Goal: Transaction & Acquisition: Book appointment/travel/reservation

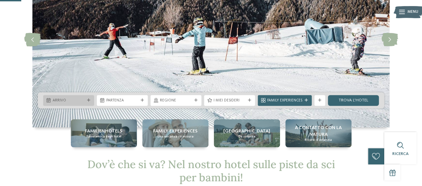
click at [86, 101] on div at bounding box center [88, 100] width 5 height 3
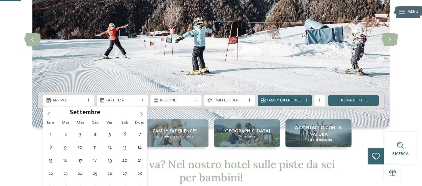
click at [142, 114] on icon at bounding box center [141, 114] width 5 height 5
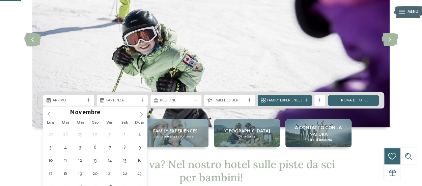
click at [142, 114] on icon at bounding box center [141, 114] width 5 height 5
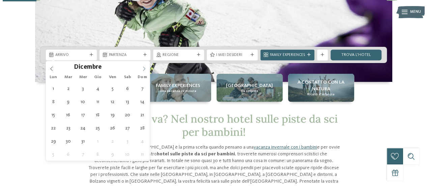
scroll to position [120, 0]
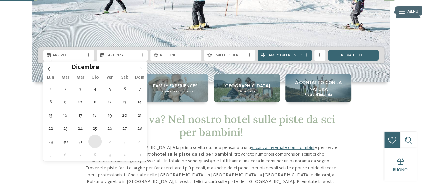
type div "01.01.2026"
type input "****"
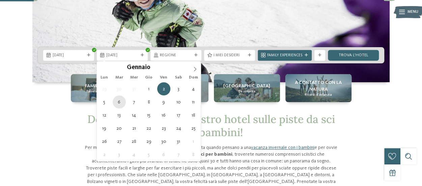
type div "06.01.2026"
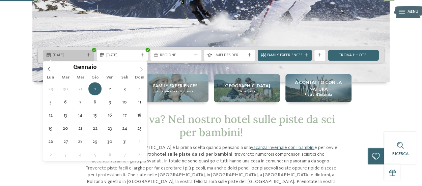
click at [86, 56] on div at bounding box center [88, 55] width 5 height 3
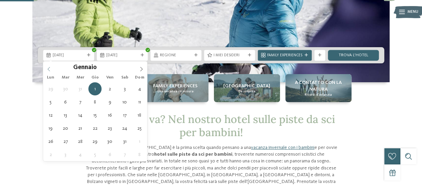
type input "****"
click at [50, 70] on icon at bounding box center [49, 69] width 5 height 5
type div "29.12.2025"
type input "****"
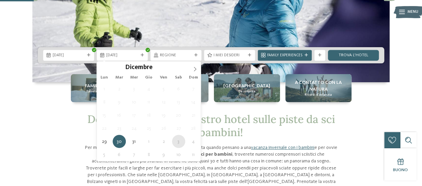
type div "[DATE]"
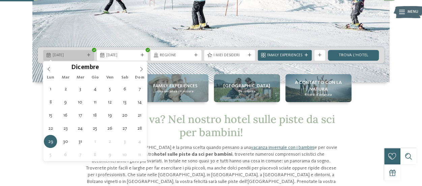
click at [59, 57] on span "29.12.2025" at bounding box center [69, 55] width 32 height 5
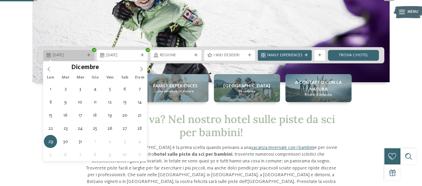
click at [75, 56] on span "29.12.2025" at bounding box center [69, 55] width 32 height 5
click at [88, 55] on icon at bounding box center [88, 55] width 3 height 3
type div "[DATE]"
type input "****"
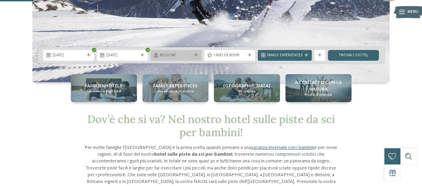
click at [182, 58] on span "Regione" at bounding box center [176, 55] width 32 height 5
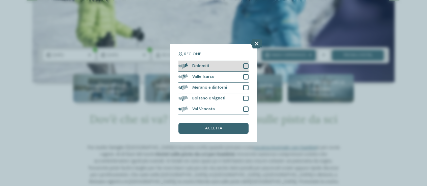
click at [246, 65] on div at bounding box center [245, 65] width 5 height 5
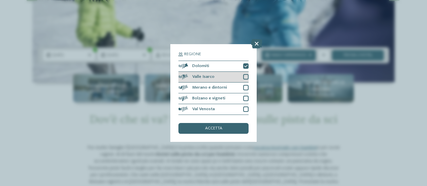
click at [246, 75] on div at bounding box center [245, 76] width 5 height 5
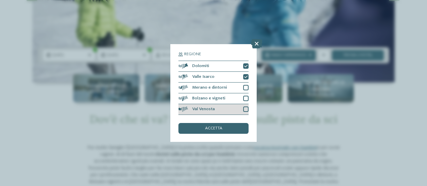
click at [247, 108] on div at bounding box center [245, 109] width 5 height 5
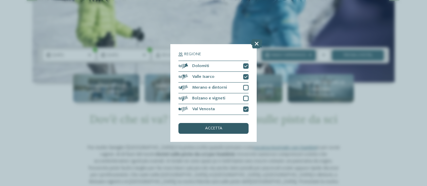
click at [215, 128] on span "accetta" at bounding box center [213, 129] width 17 height 4
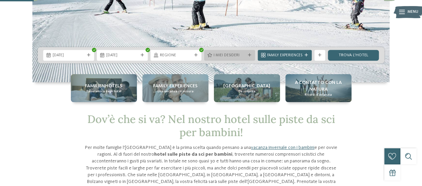
click at [222, 58] on span "I miei desideri" at bounding box center [230, 55] width 32 height 5
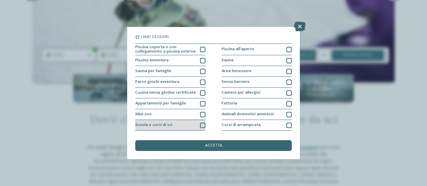
click at [202, 126] on div at bounding box center [202, 125] width 5 height 5
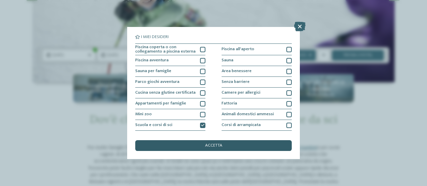
click at [235, 143] on div "accetta" at bounding box center [213, 145] width 157 height 11
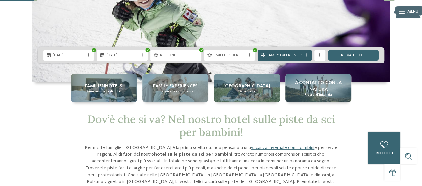
click at [305, 54] on icon at bounding box center [306, 55] width 3 height 3
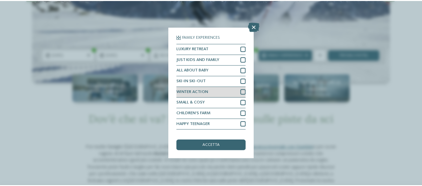
scroll to position [19, 0]
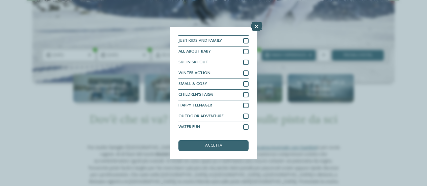
click at [256, 30] on icon at bounding box center [256, 26] width 11 height 9
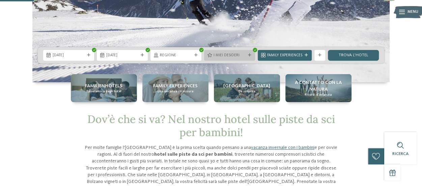
click at [242, 56] on span "I miei desideri" at bounding box center [230, 55] width 32 height 5
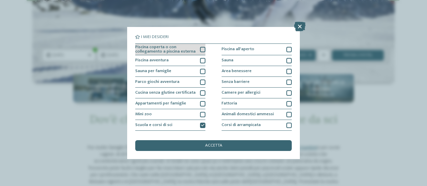
click at [201, 48] on div at bounding box center [202, 49] width 5 height 5
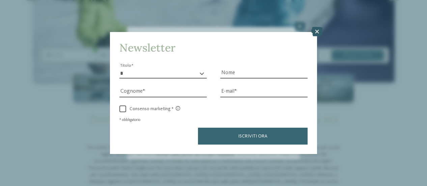
click at [318, 31] on icon at bounding box center [317, 31] width 11 height 9
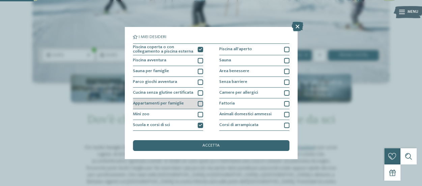
click at [198, 104] on div at bounding box center [200, 103] width 5 height 5
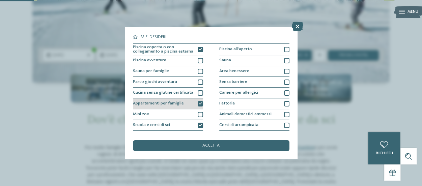
click at [199, 103] on icon at bounding box center [200, 103] width 3 height 3
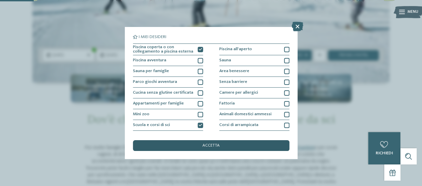
click at [215, 144] on span "accetta" at bounding box center [211, 146] width 17 height 4
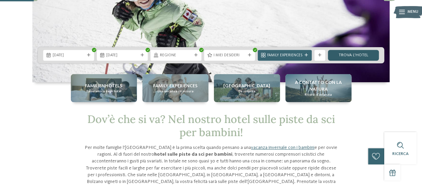
click at [348, 55] on link "trova l’hotel" at bounding box center [353, 55] width 51 height 11
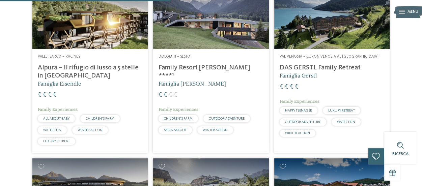
scroll to position [418, 0]
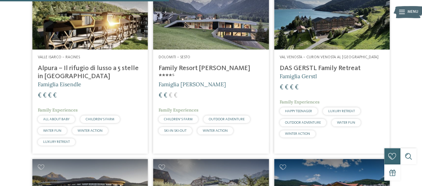
click at [103, 69] on h4 "Alpura – Il rifugio di lusso a 5 stelle in [GEOGRAPHIC_DATA]" at bounding box center [90, 72] width 105 height 16
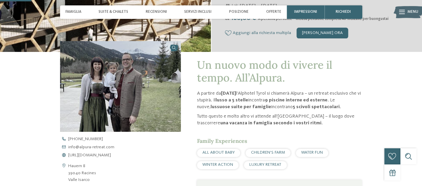
scroll to position [171, 0]
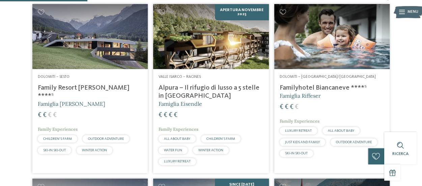
scroll to position [215, 0]
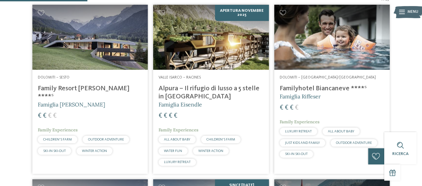
click at [62, 87] on h4 "Family Resort [PERSON_NAME] ****ˢ" at bounding box center [90, 93] width 105 height 16
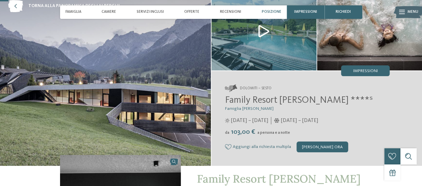
click at [268, 9] on div "Posizione" at bounding box center [271, 12] width 25 height 14
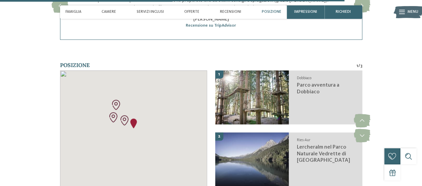
scroll to position [1455, 0]
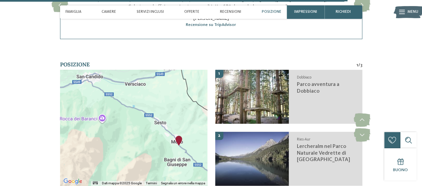
drag, startPoint x: 175, startPoint y: 169, endPoint x: 172, endPoint y: 133, distance: 36.9
click at [172, 133] on div "← Sposta a sinistra → Sposta a destra ↑ Sposta in alto ↓ Sposta in basso + Aume…" at bounding box center [133, 132] width 147 height 124
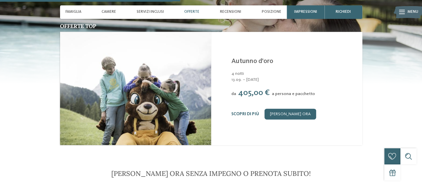
scroll to position [741, 0]
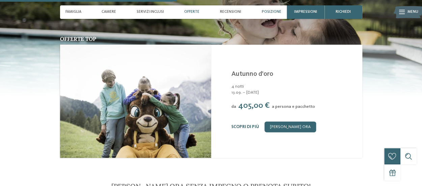
click at [265, 12] on span "Posizione" at bounding box center [272, 12] width 20 height 4
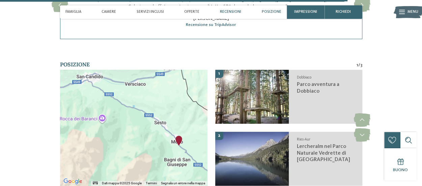
click at [236, 12] on span "Recensioni" at bounding box center [230, 12] width 21 height 4
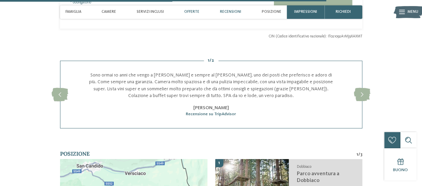
click at [198, 12] on span "Offerte" at bounding box center [191, 12] width 15 height 4
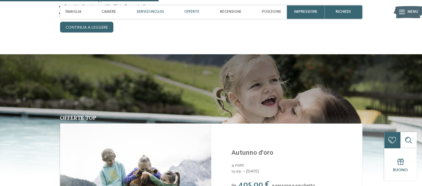
scroll to position [660, 0]
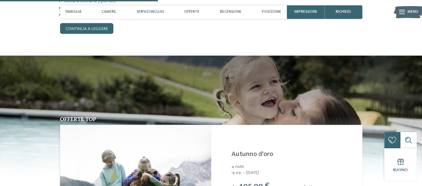
click at [160, 13] on span "Servizi inclusi" at bounding box center [150, 12] width 27 height 4
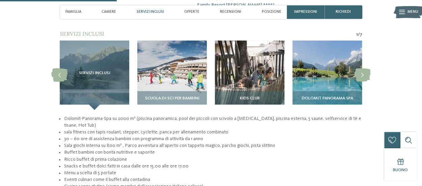
scroll to position [488, 0]
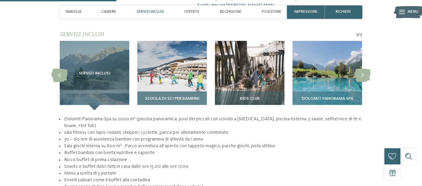
click at [170, 91] on div "Scuola di sci per bambini" at bounding box center [172, 100] width 70 height 19
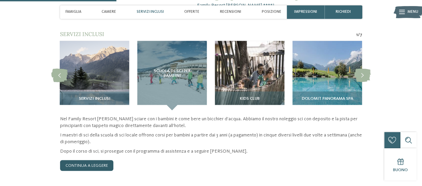
click at [101, 160] on link "continua a leggere" at bounding box center [86, 165] width 53 height 11
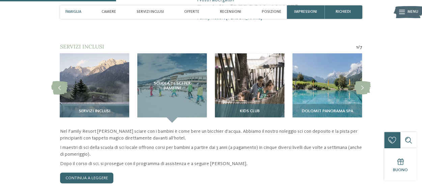
scroll to position [476, 0]
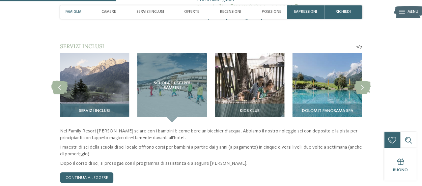
click at [91, 83] on img at bounding box center [95, 88] width 70 height 70
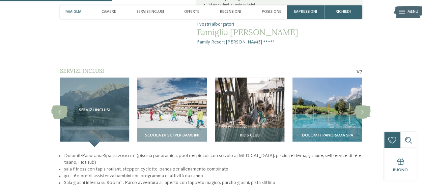
scroll to position [451, 0]
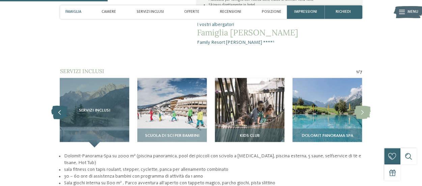
click at [61, 106] on icon at bounding box center [59, 113] width 17 height 14
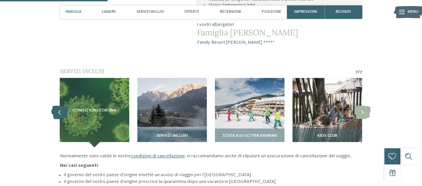
click at [61, 106] on icon at bounding box center [59, 113] width 17 height 14
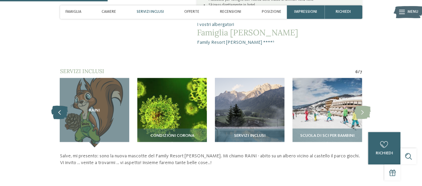
click at [61, 106] on icon at bounding box center [59, 113] width 17 height 14
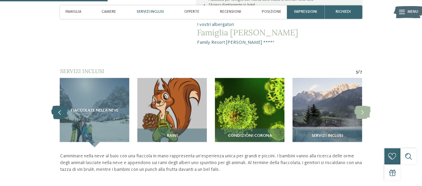
click at [61, 106] on icon at bounding box center [59, 113] width 17 height 14
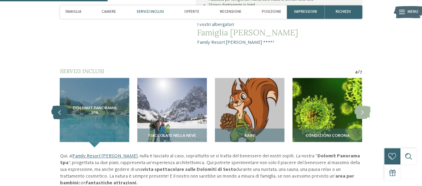
click at [61, 106] on icon at bounding box center [59, 113] width 17 height 14
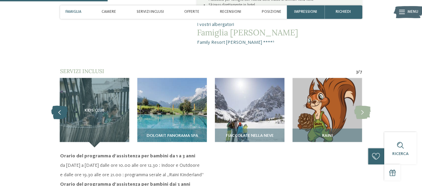
click at [61, 106] on icon at bounding box center [59, 113] width 17 height 14
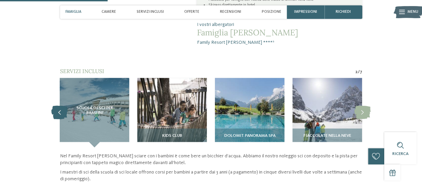
click at [61, 106] on icon at bounding box center [59, 113] width 17 height 14
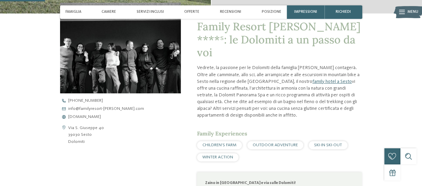
scroll to position [188, 0]
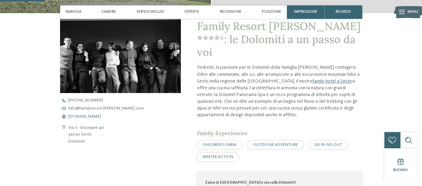
click at [101, 116] on span "www.familyresort-rainer.com" at bounding box center [84, 117] width 33 height 4
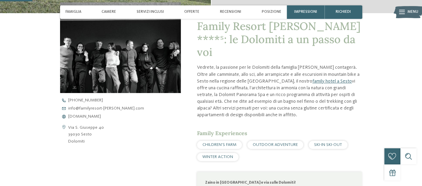
scroll to position [134, 0]
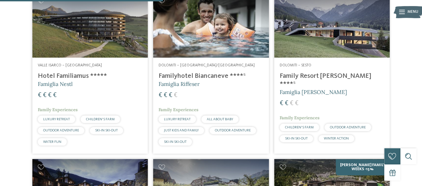
scroll to position [402, 0]
